Goal: Find specific page/section: Find specific page/section

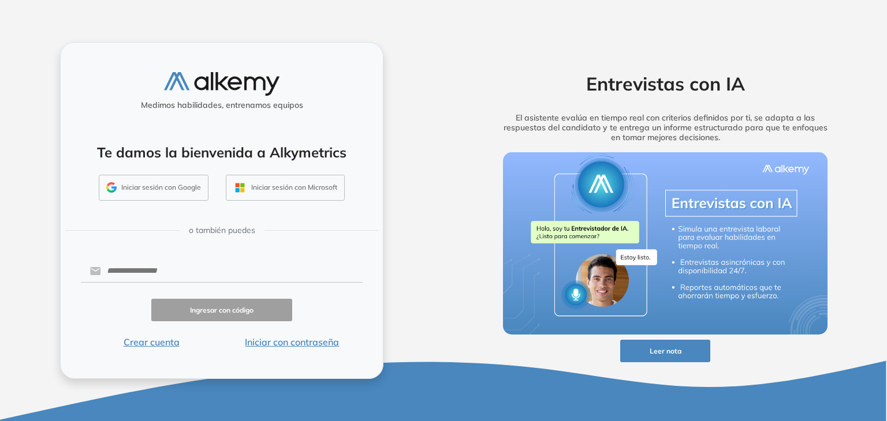
click at [164, 188] on button "Iniciar sesión con Google" at bounding box center [154, 188] width 110 height 27
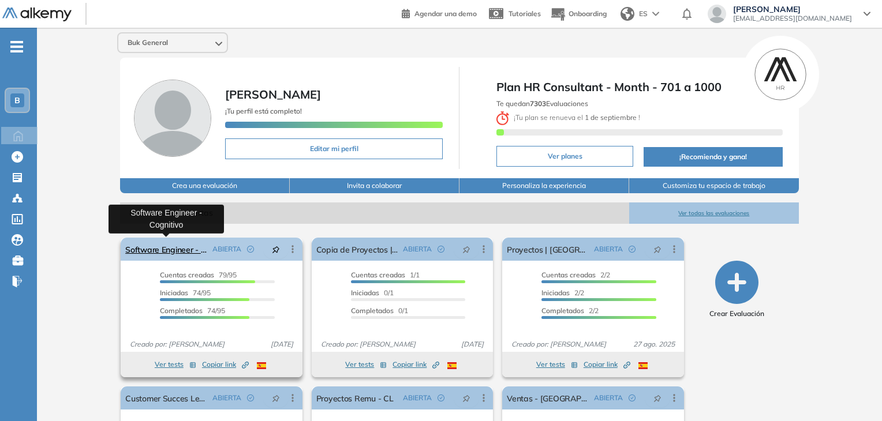
click at [165, 249] on link "Software Engineer - Cognitivo" at bounding box center [166, 249] width 82 height 23
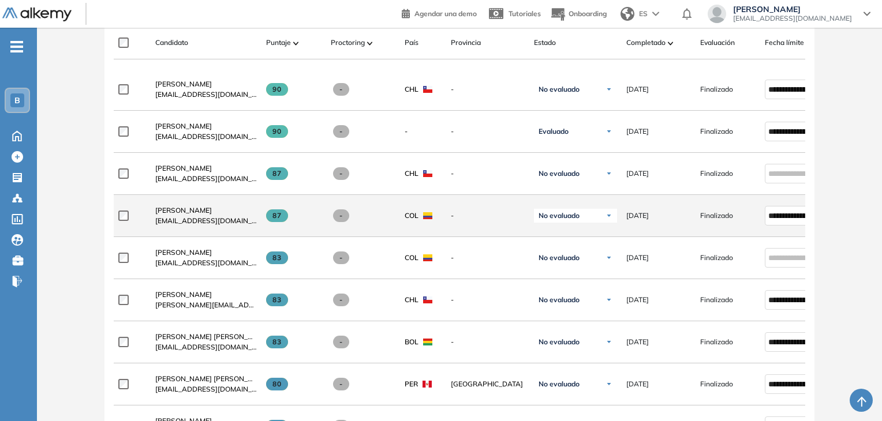
scroll to position [289, 0]
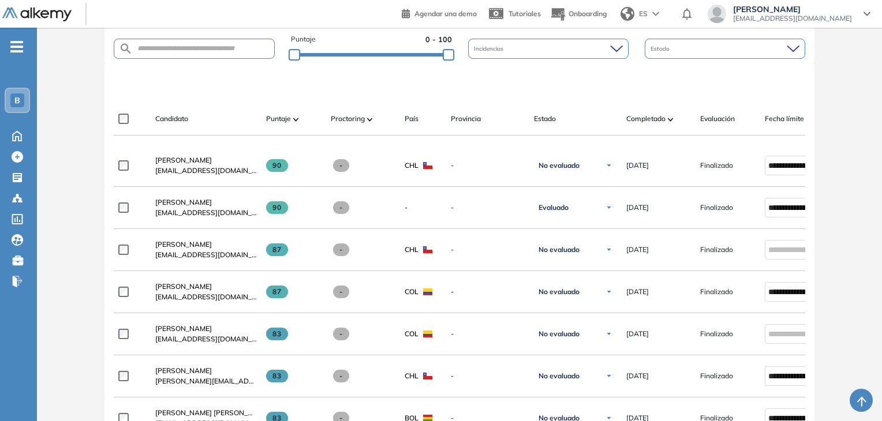
click at [157, 54] on form at bounding box center [195, 49] width 162 height 20
click at [155, 49] on input "text" at bounding box center [204, 48] width 142 height 9
type input "*****"
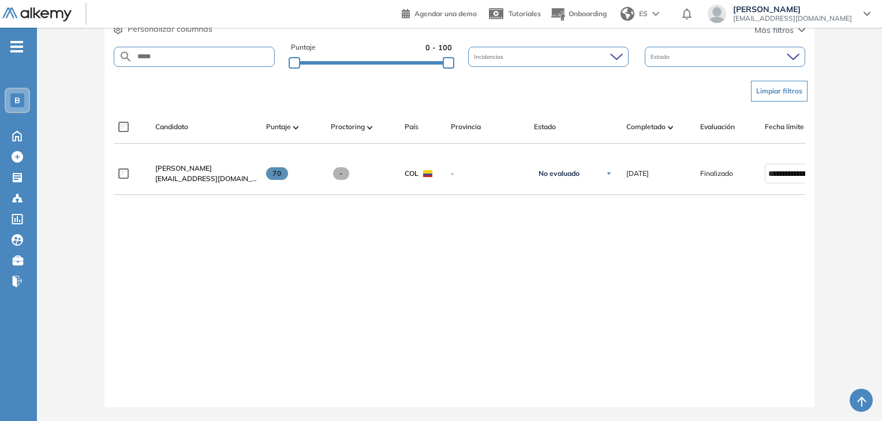
drag, startPoint x: 174, startPoint y: 47, endPoint x: 111, endPoint y: 44, distance: 63.0
click at [111, 44] on div "95 Total Candidatos Invitados 16 Cuentas creadas 5 Iniciadas 0 Completadas 74 P…" at bounding box center [459, 5] width 711 height 134
type input "**********"
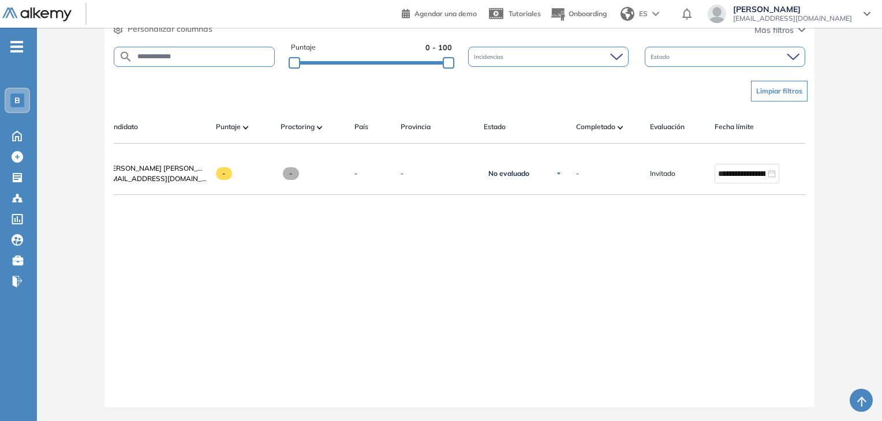
scroll to position [0, 0]
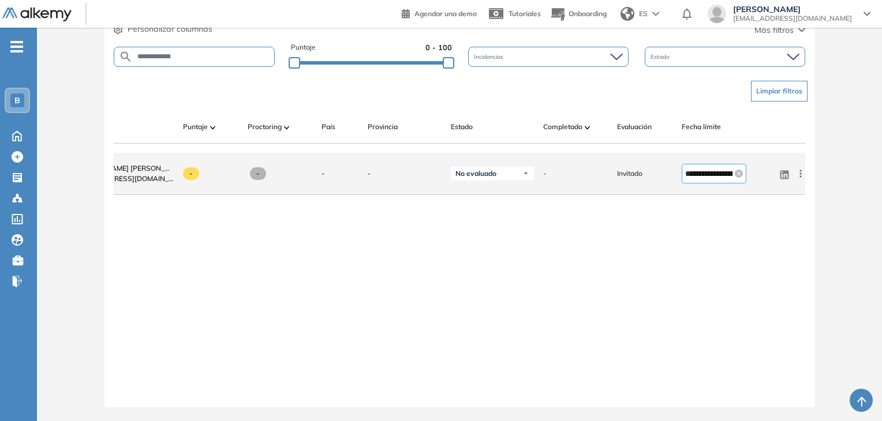
click at [702, 171] on input "**********" at bounding box center [708, 173] width 47 height 13
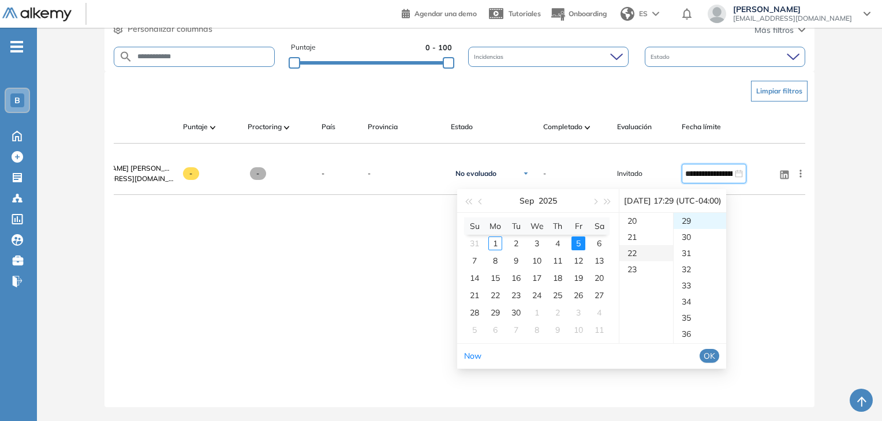
scroll to position [333, 0]
click at [649, 220] on div "21" at bounding box center [646, 228] width 54 height 16
click at [708, 214] on div "00" at bounding box center [700, 221] width 53 height 16
click at [719, 349] on button "OK" at bounding box center [710, 356] width 20 height 14
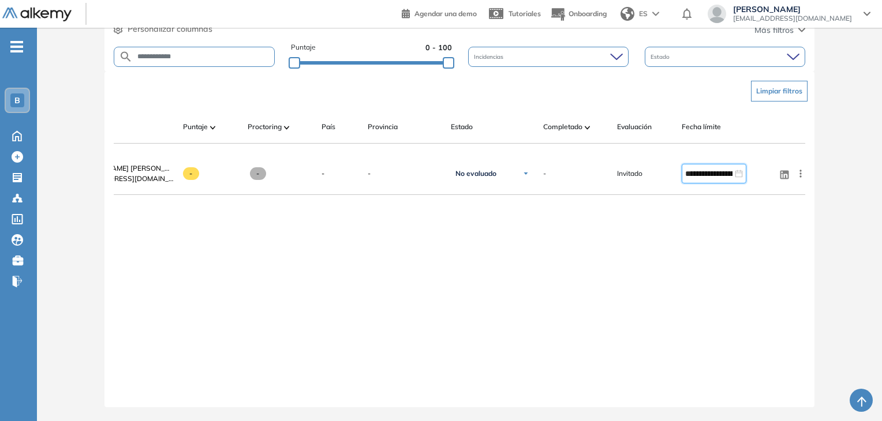
type input "**********"
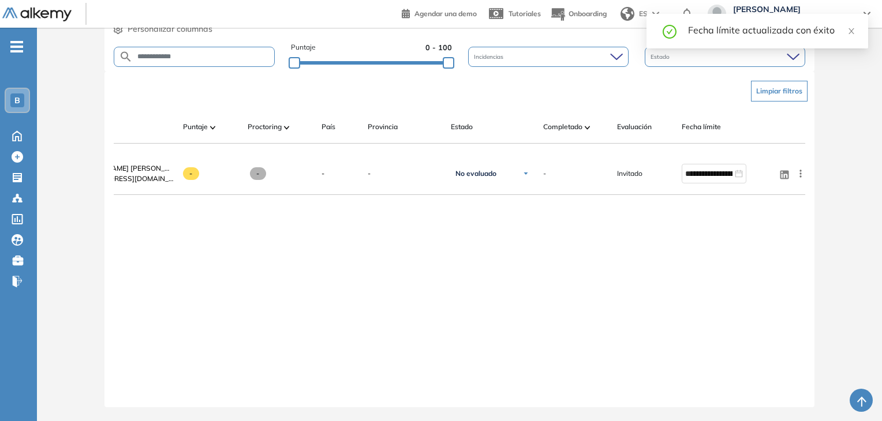
click at [693, 209] on div "**********" at bounding box center [460, 271] width 692 height 236
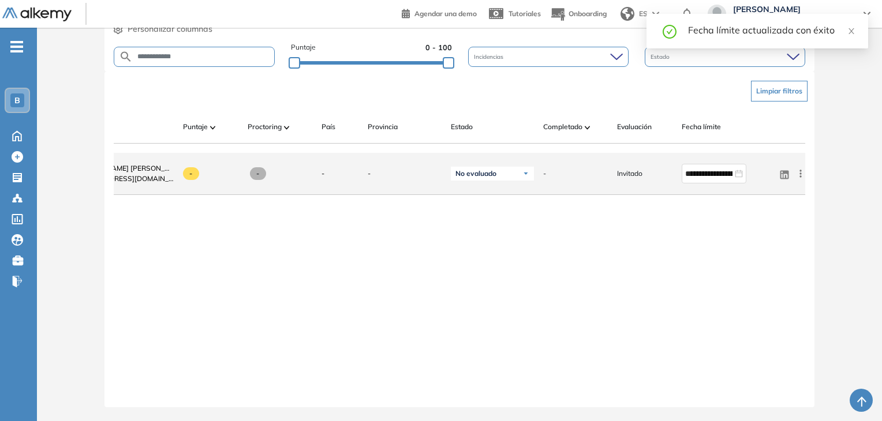
click at [784, 170] on icon at bounding box center [784, 174] width 9 height 9
click at [798, 170] on icon at bounding box center [801, 174] width 12 height 12
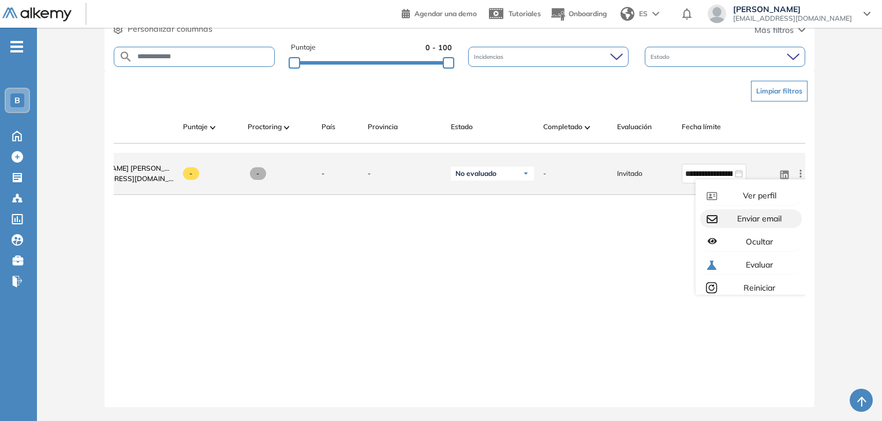
scroll to position [32, 0]
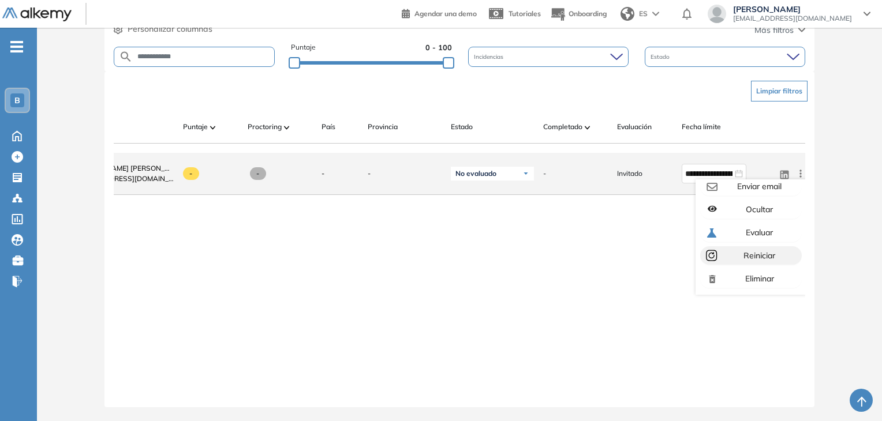
click at [764, 252] on span "Reiniciar" at bounding box center [758, 256] width 34 height 10
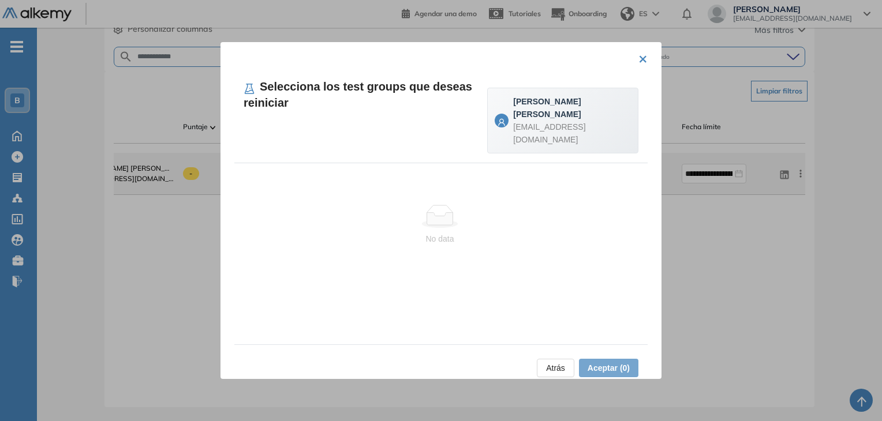
drag, startPoint x: 449, startPoint y: 241, endPoint x: 443, endPoint y: 178, distance: 63.1
click at [450, 236] on div "No data" at bounding box center [439, 225] width 411 height 96
click at [443, 178] on div "No data" at bounding box center [439, 225] width 411 height 96
click at [442, 205] on div "No data" at bounding box center [440, 225] width 393 height 40
click at [643, 59] on div "× Selecciona los test groups que deseas reiniciar [PERSON_NAME] [PERSON_NAME] […" at bounding box center [441, 210] width 441 height 337
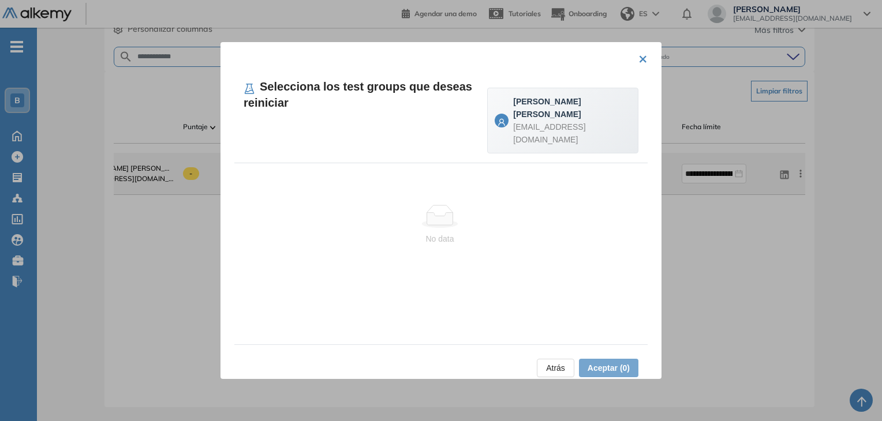
click at [638, 60] on button "×" at bounding box center [642, 58] width 9 height 23
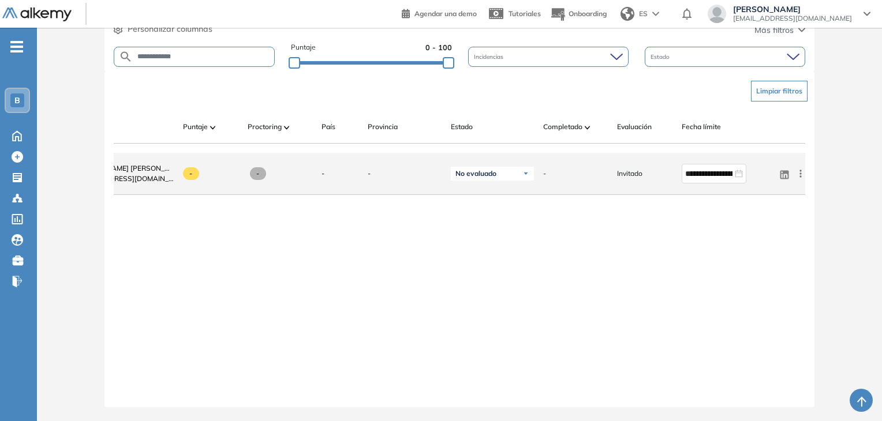
click at [804, 171] on icon at bounding box center [801, 174] width 12 height 12
click at [769, 278] on span "Eliminar" at bounding box center [758, 279] width 31 height 10
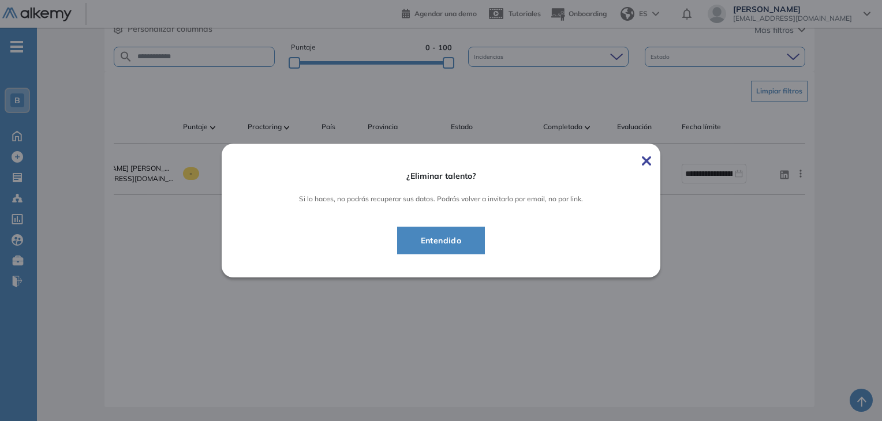
click at [651, 158] on img at bounding box center [646, 160] width 9 height 9
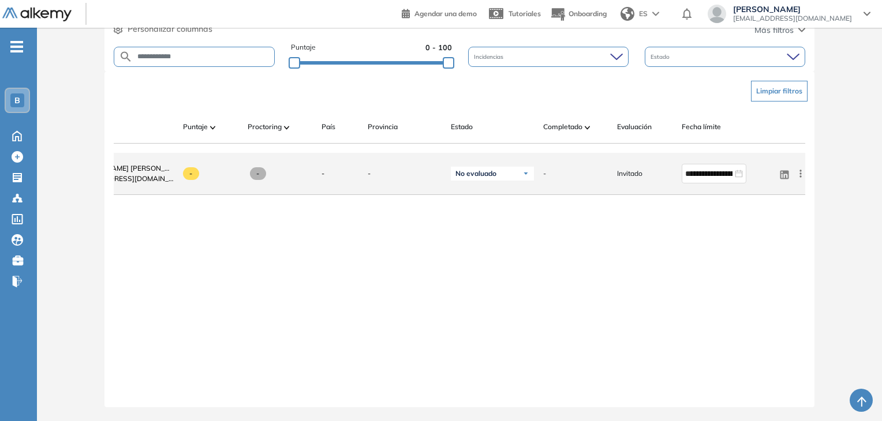
click at [798, 169] on icon at bounding box center [801, 174] width 12 height 12
click at [760, 280] on div "Eliminar" at bounding box center [758, 278] width 77 height 13
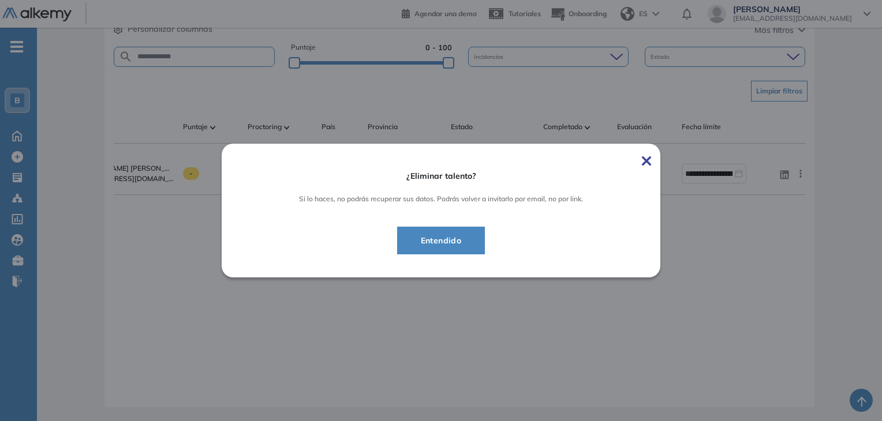
click at [644, 158] on div "¿Eliminar talento? Si lo haces, no podrás recuperar sus datos. Podrás volver a …" at bounding box center [441, 210] width 439 height 133
click at [649, 160] on img at bounding box center [646, 160] width 9 height 9
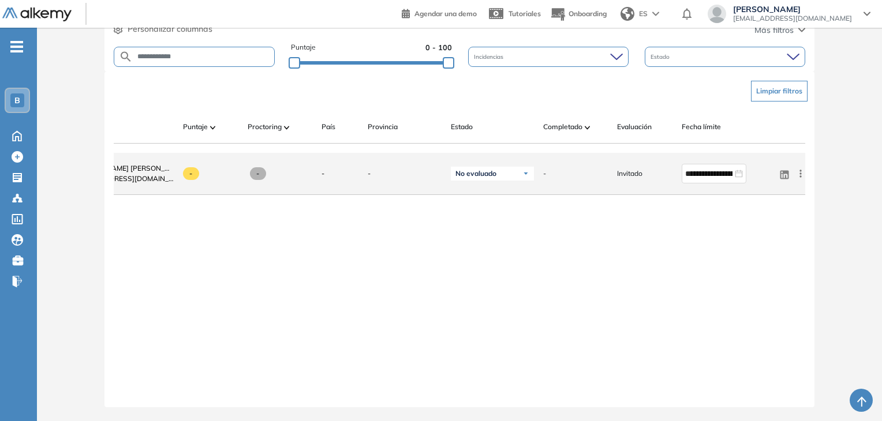
click at [800, 170] on icon at bounding box center [801, 174] width 2 height 8
click at [763, 227] on span "Evaluar" at bounding box center [758, 232] width 29 height 10
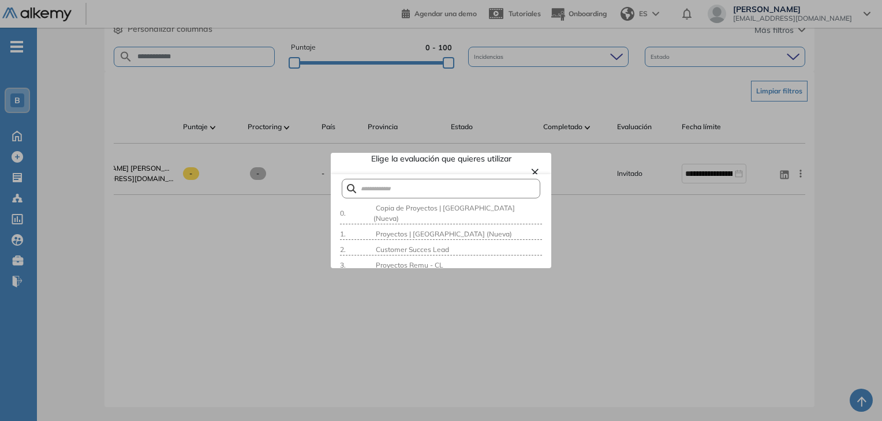
scroll to position [231, 0]
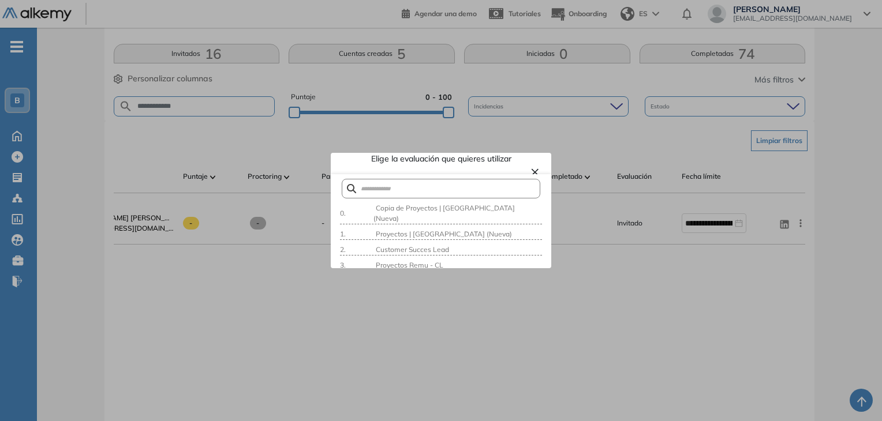
click at [631, 287] on div at bounding box center [441, 210] width 882 height 421
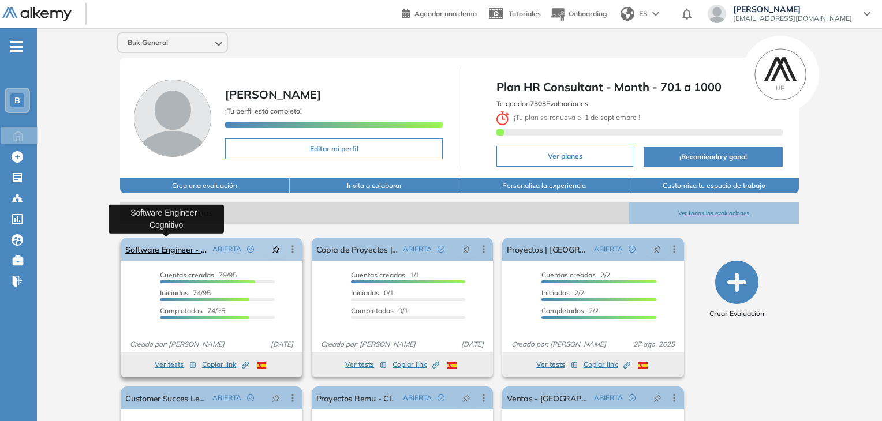
click at [178, 245] on link "Software Engineer - Cognitivo" at bounding box center [166, 249] width 82 height 23
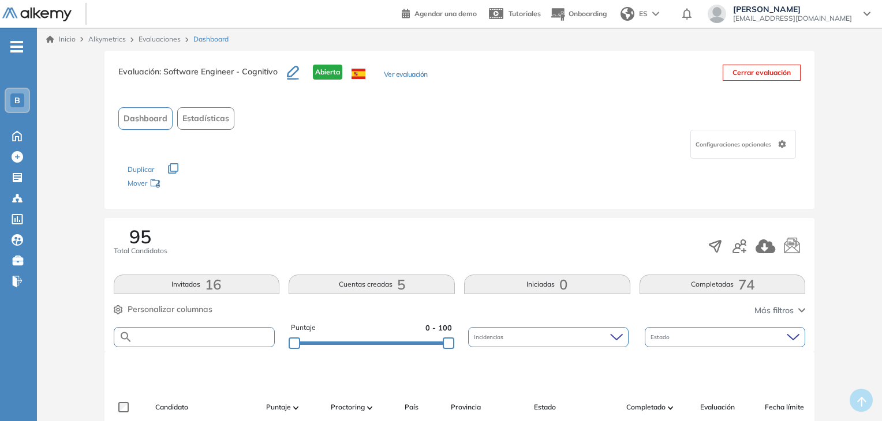
click at [178, 336] on input "text" at bounding box center [204, 337] width 142 height 9
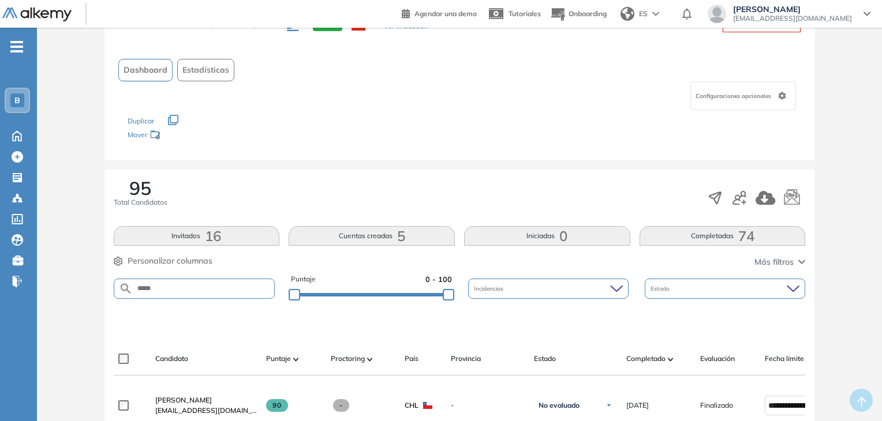
scroll to position [115, 0]
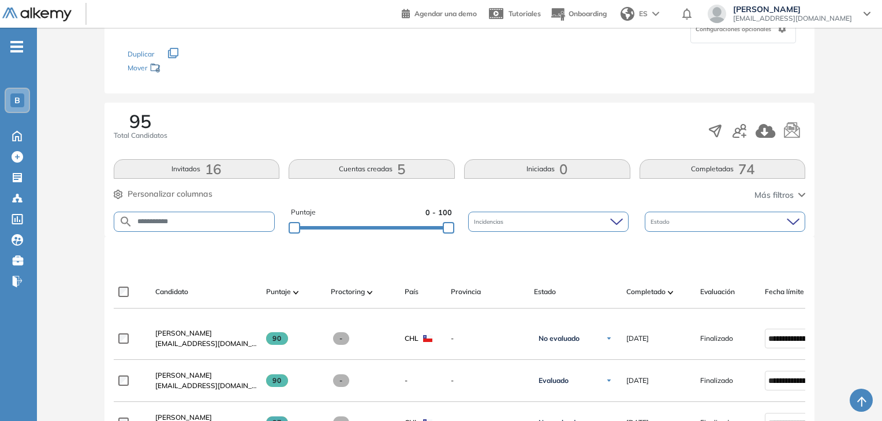
type input "**********"
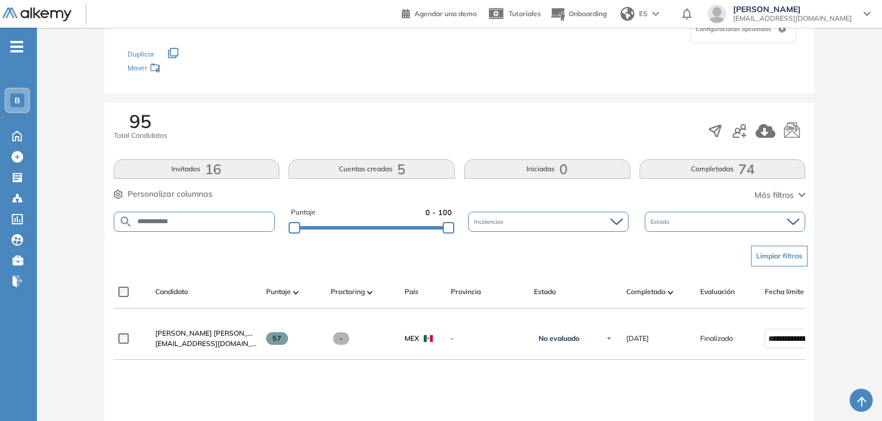
drag, startPoint x: 210, startPoint y: 223, endPoint x: 127, endPoint y: 221, distance: 82.6
click at [127, 221] on form "**********" at bounding box center [195, 222] width 162 height 20
type input "*"
